Goal: Task Accomplishment & Management: Use online tool/utility

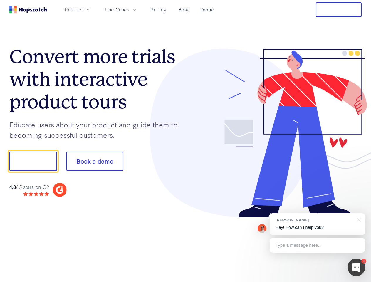
click at [186, 141] on div at bounding box center [274, 133] width 176 height 169
click at [83, 9] on span "Product" at bounding box center [74, 9] width 18 height 7
click at [129, 9] on span "Use Cases" at bounding box center [117, 9] width 24 height 7
click at [339, 10] on button "Free Trial" at bounding box center [339, 9] width 46 height 15
click at [33, 161] on button "Show me!" at bounding box center [33, 161] width 48 height 19
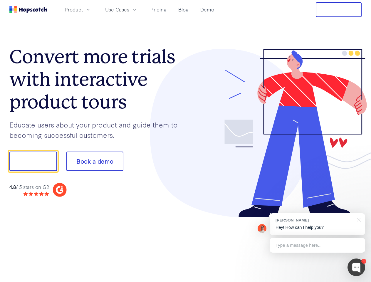
click at [95, 161] on button "Book a demo" at bounding box center [94, 161] width 57 height 19
click at [356, 267] on div at bounding box center [356, 267] width 18 height 18
click at [317, 224] on div "[PERSON_NAME] Hey! How can I help you?" at bounding box center [317, 224] width 95 height 22
click at [358, 219] on div at bounding box center [310, 161] width 110 height 196
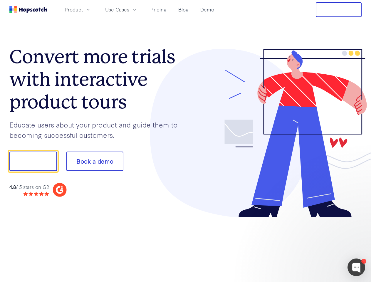
click at [317, 245] on div at bounding box center [310, 199] width 110 height 117
